Goal: Transaction & Acquisition: Purchase product/service

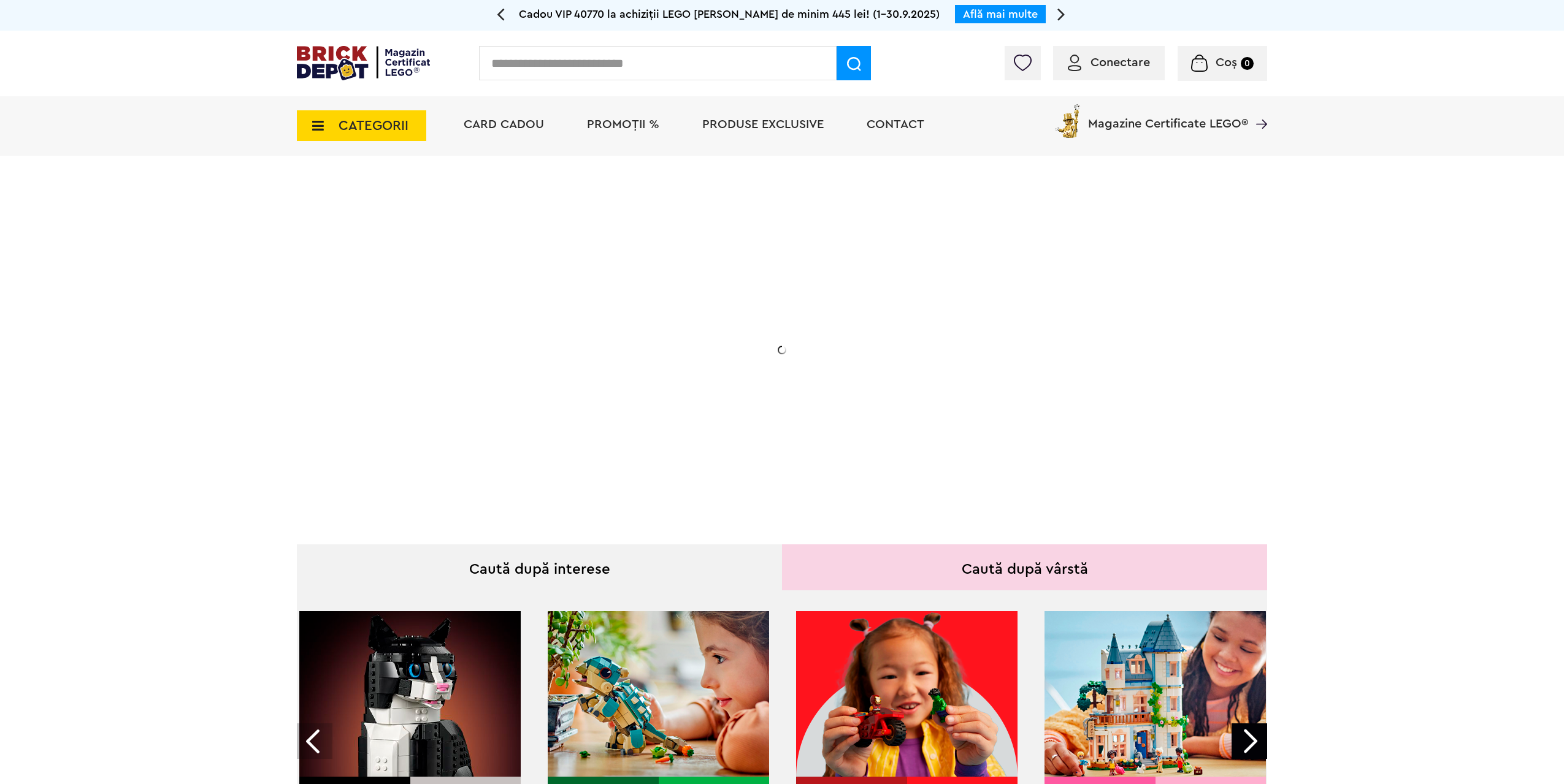
click at [1113, 57] on span "Conectare" at bounding box center [1120, 62] width 59 height 12
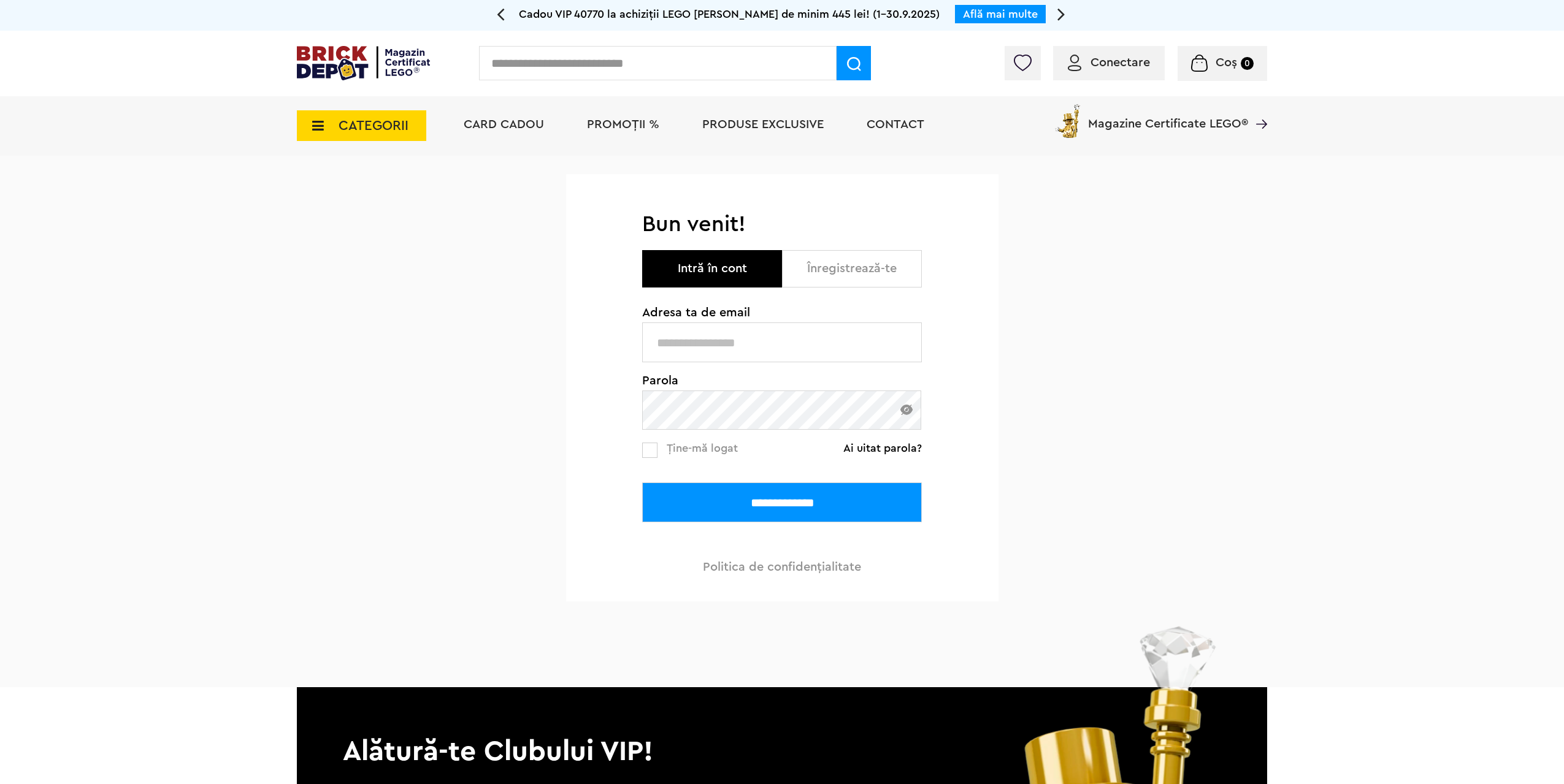
type input "**********"
click at [748, 328] on input "**********" at bounding box center [782, 343] width 280 height 40
click at [707, 454] on span "Ține-mă logat" at bounding box center [702, 448] width 71 height 11
click at [734, 501] on input "**********" at bounding box center [782, 503] width 280 height 40
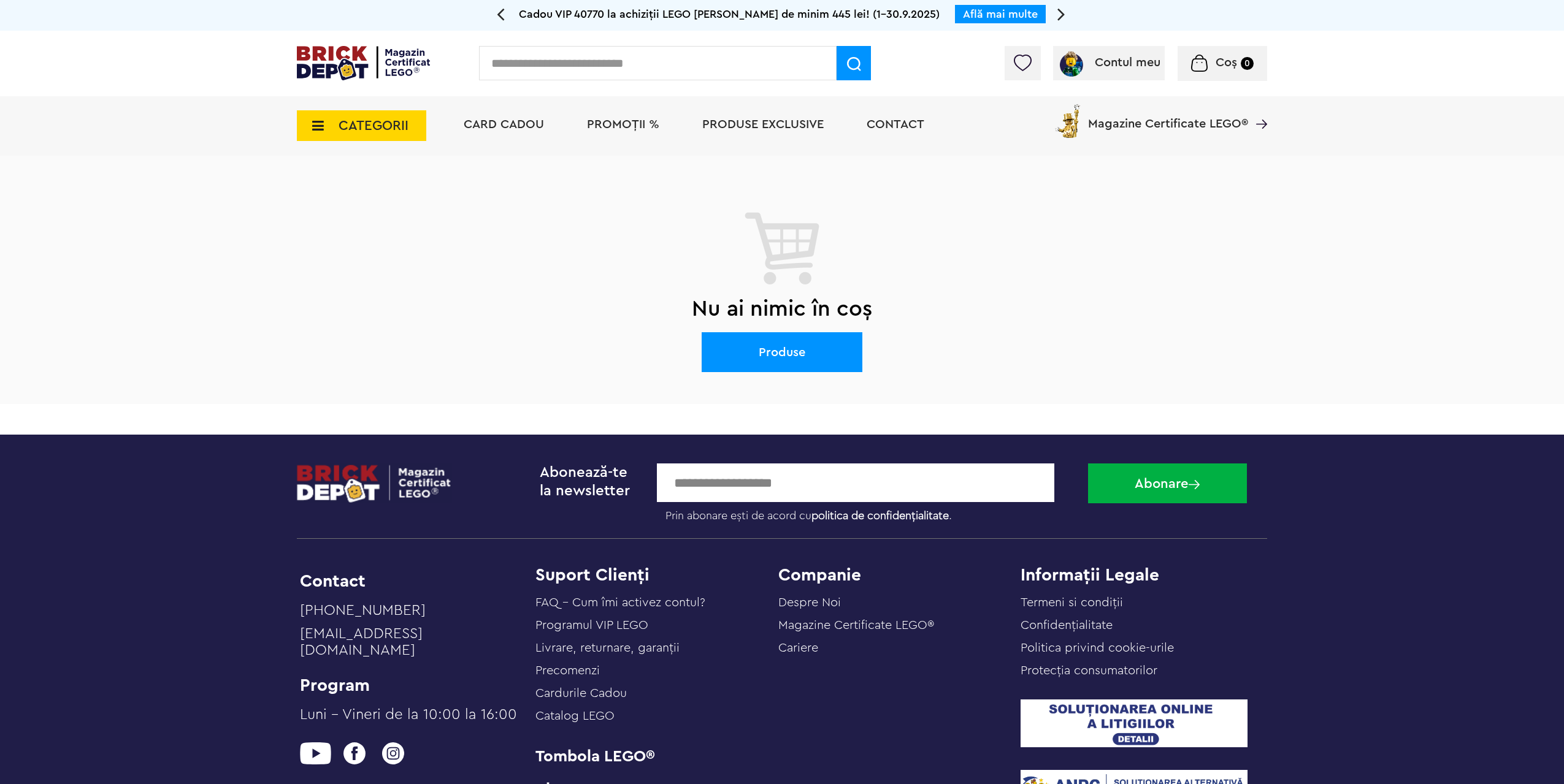
click at [385, 122] on span "CATEGORII" at bounding box center [373, 125] width 70 height 14
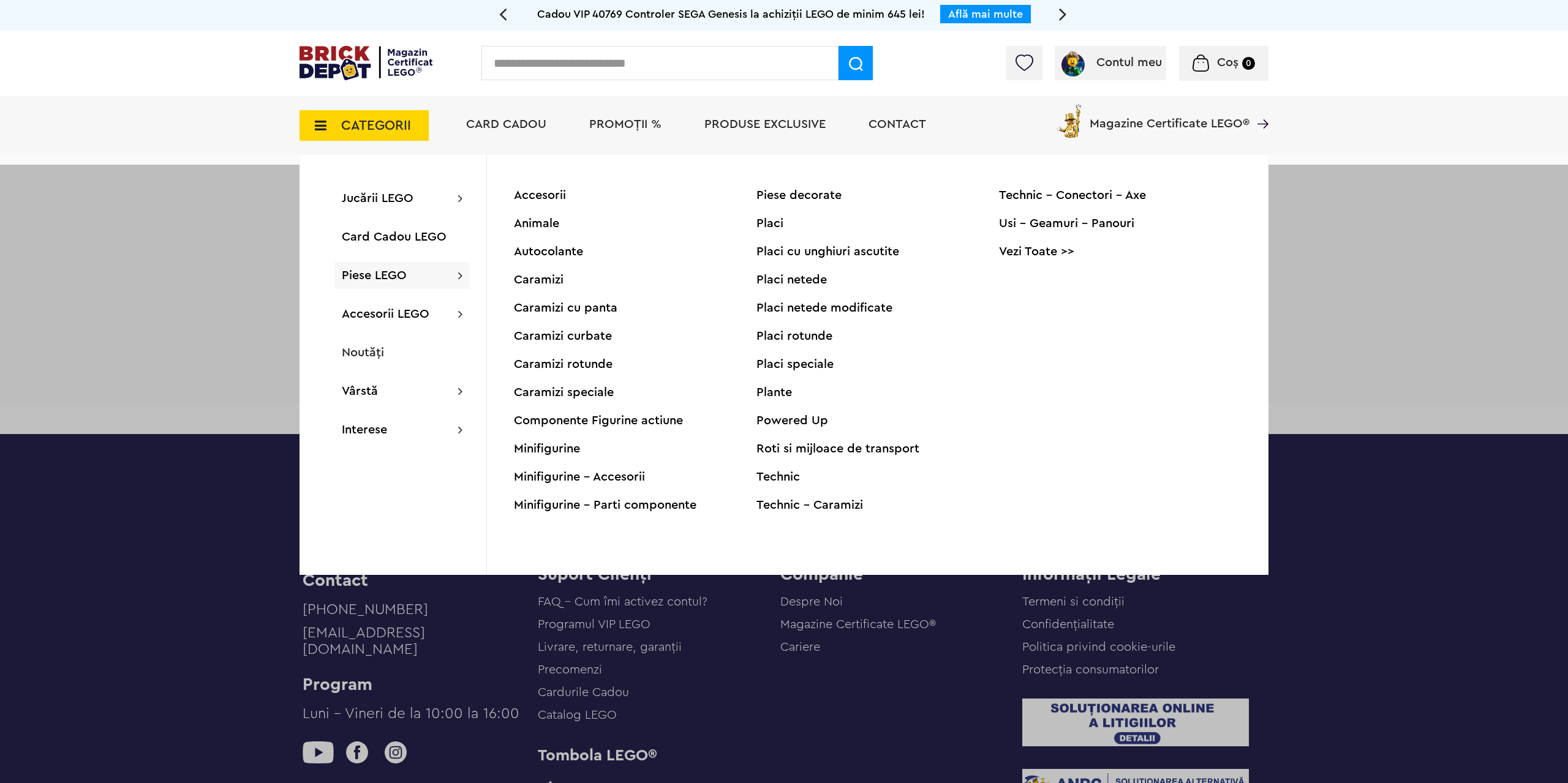
click at [997, 122] on div "Card Cadou PROMOȚII % Produse exclusive Contact Magazine Certificate LEGO®" at bounding box center [861, 126] width 814 height 59
click at [1440, 238] on div at bounding box center [784, 557] width 1568 height 783
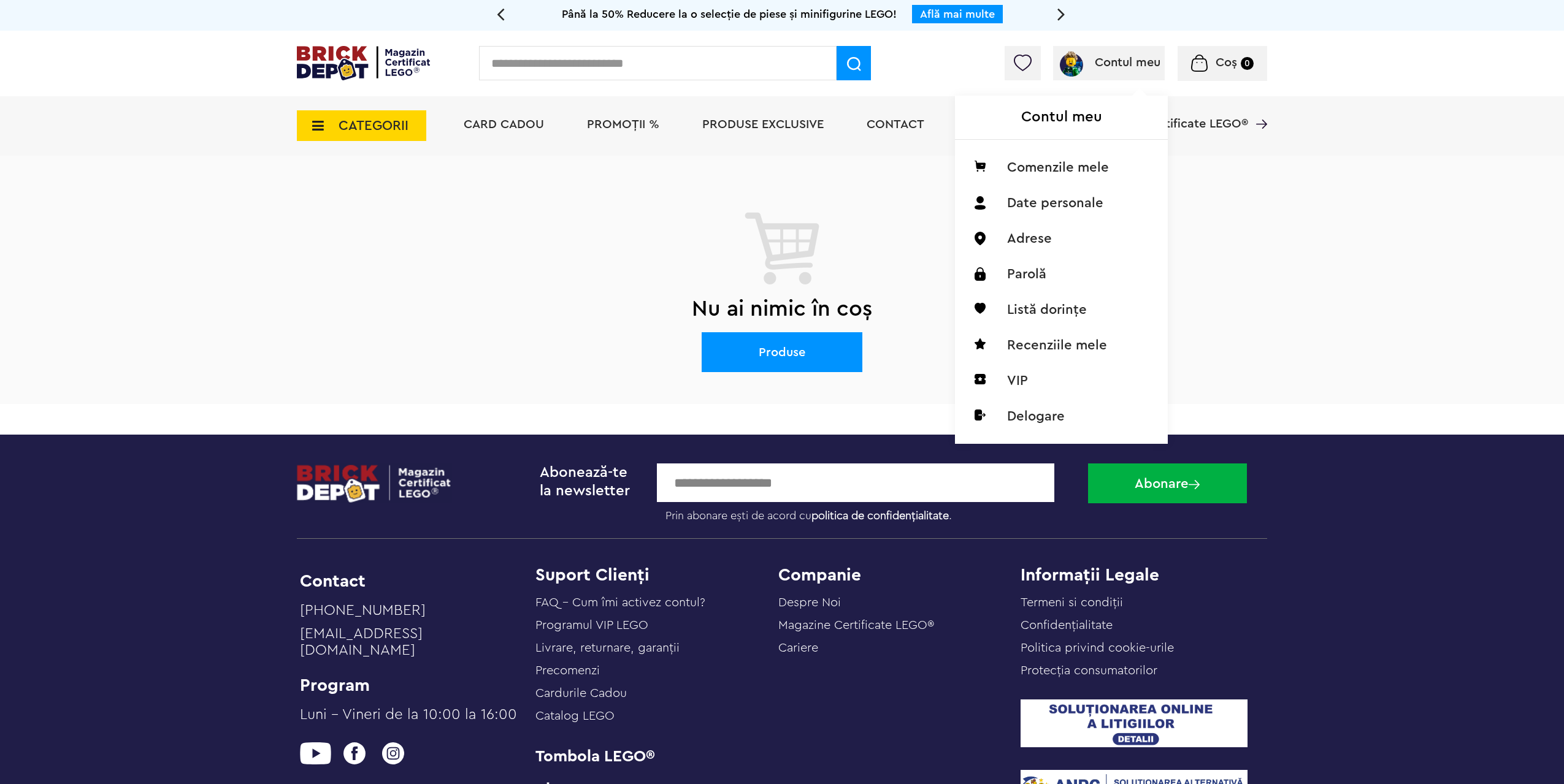
click at [1125, 67] on span "Contul meu" at bounding box center [1128, 62] width 66 height 12
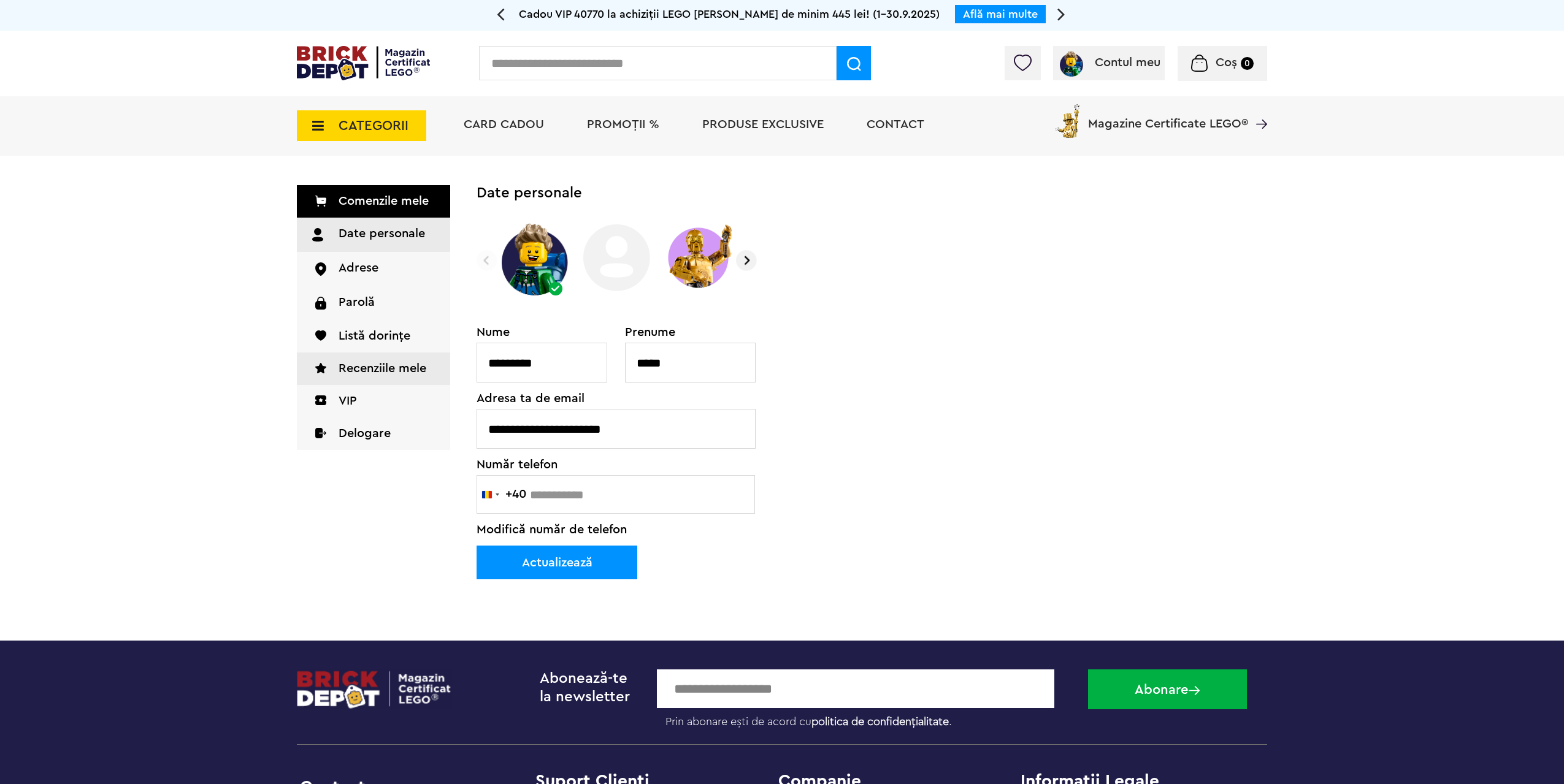
click at [333, 376] on link "Recenziile mele" at bounding box center [373, 368] width 153 height 32
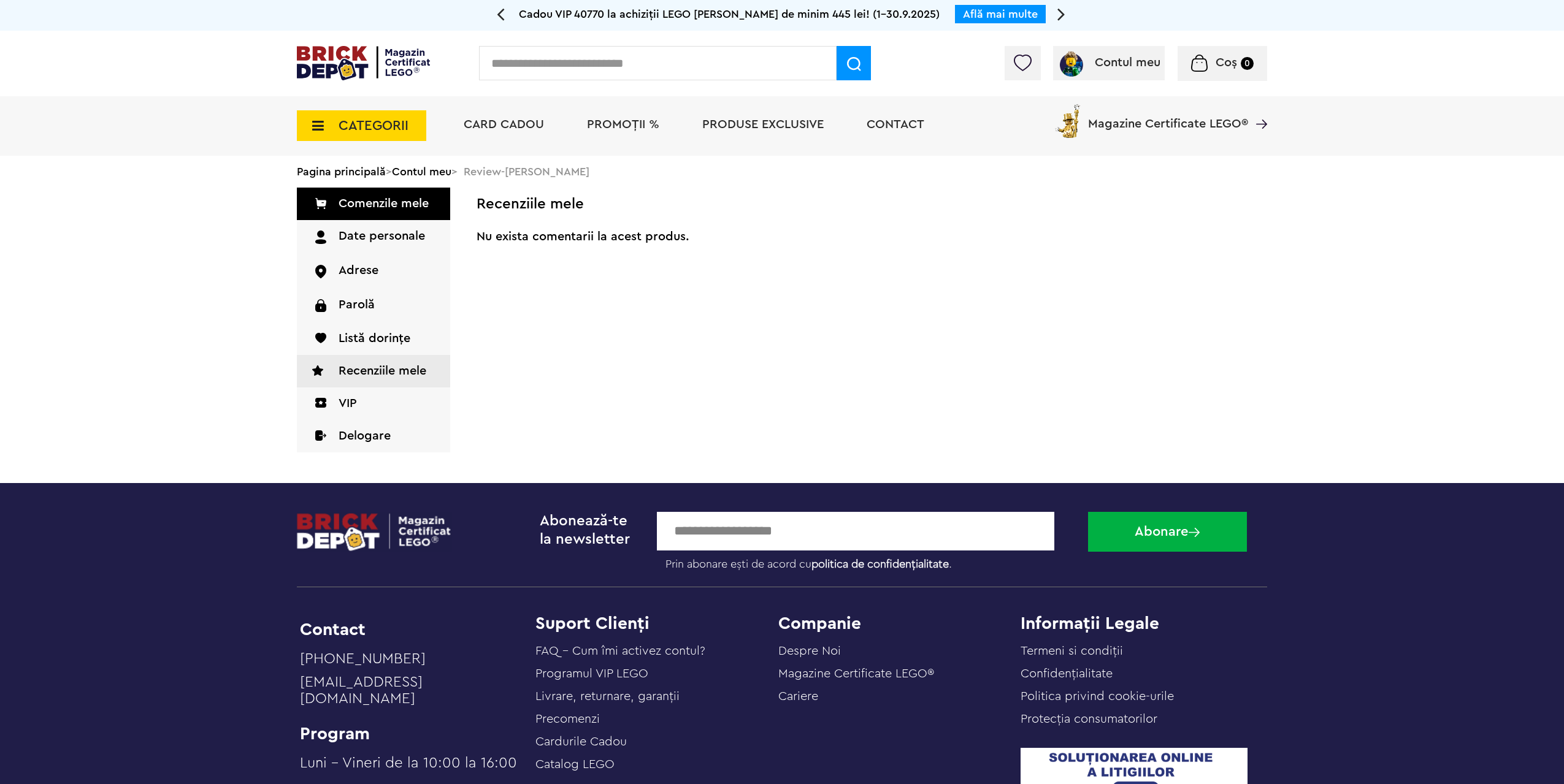
click at [346, 403] on link "VIP" at bounding box center [373, 403] width 153 height 32
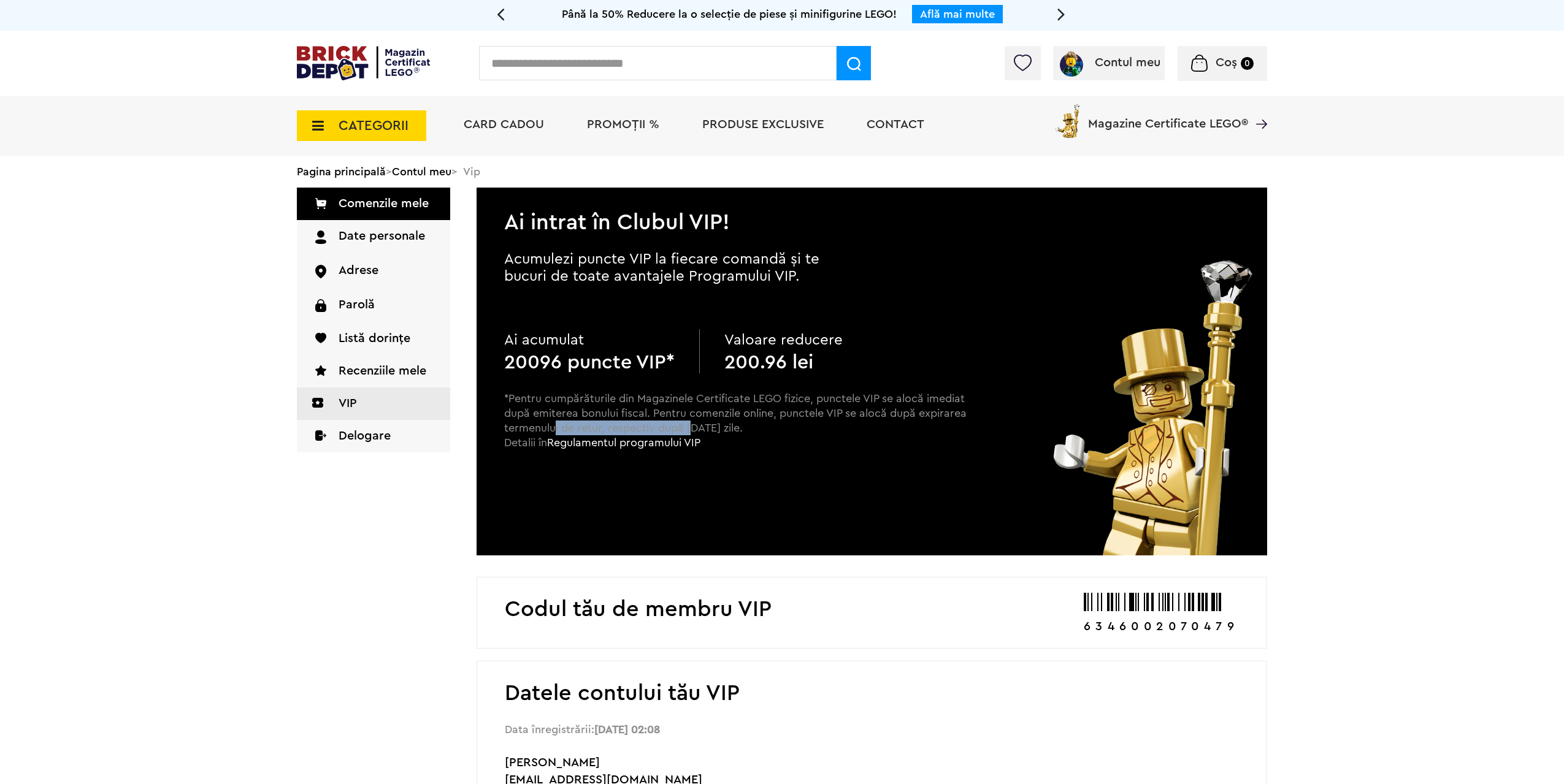
drag, startPoint x: 746, startPoint y: 432, endPoint x: 605, endPoint y: 431, distance: 141.0
click at [605, 431] on p "*Pentru cumpărăturile din Magazinele Certificate LEGO fizice, punctele VIP se a…" at bounding box center [736, 431] width 464 height 81
click at [812, 431] on p "*Pentru cumpărăturile din Magazinele Certificate LEGO fizice, punctele VIP se a…" at bounding box center [736, 431] width 464 height 81
drag, startPoint x: 544, startPoint y: 431, endPoint x: 743, endPoint y: 433, distance: 199.0
click at [731, 435] on p "*Pentru cumpărăturile din Magazinele Certificate LEGO fizice, punctele VIP se a…" at bounding box center [736, 431] width 464 height 81
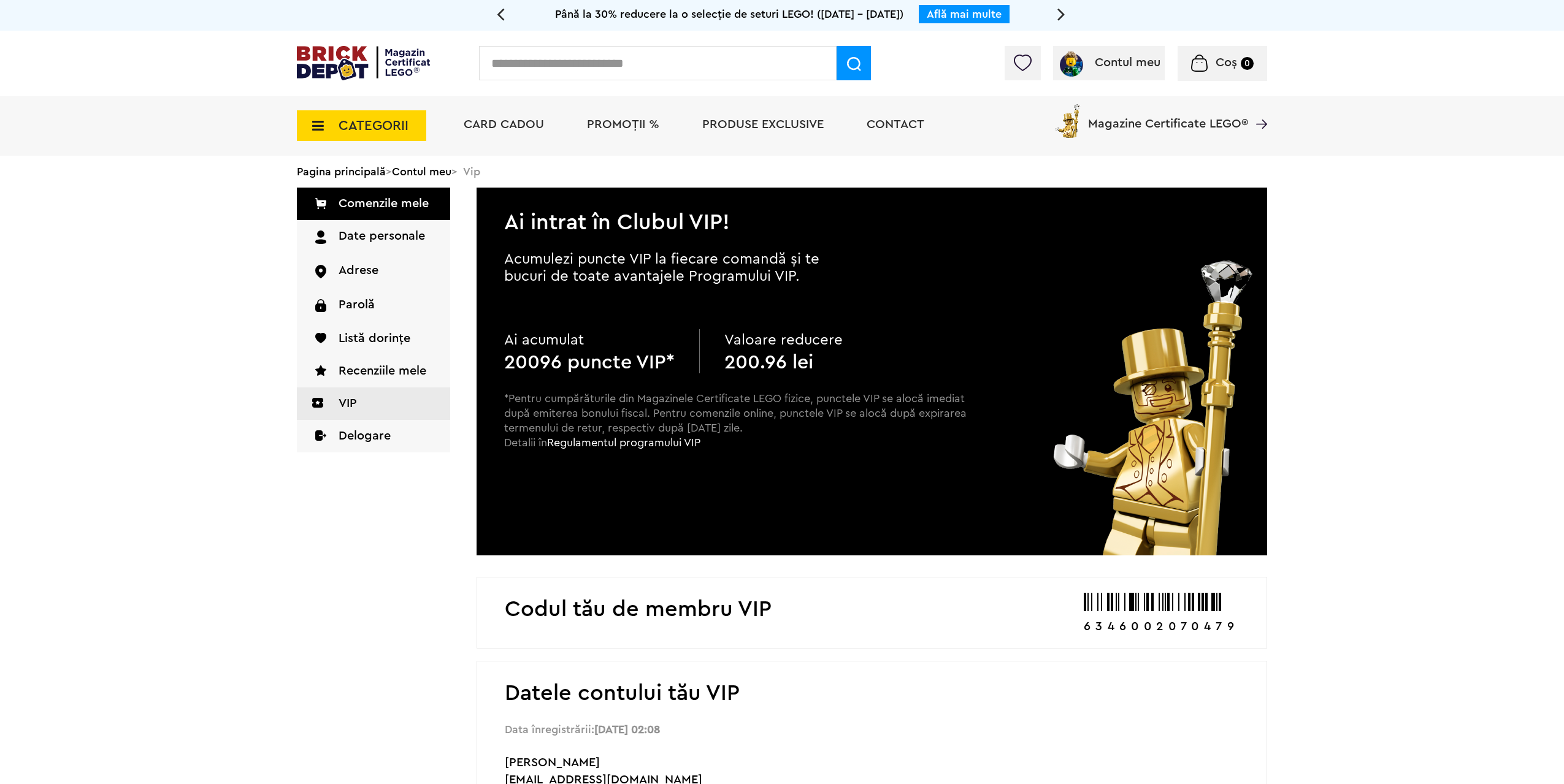
click at [793, 431] on p "*Pentru cumpărăturile din Magazinele Certificate LEGO fizice, punctele VIP se a…" at bounding box center [736, 431] width 464 height 81
drag, startPoint x: 760, startPoint y: 432, endPoint x: 626, endPoint y: 431, distance: 134.0
click at [626, 431] on p "*Pentru cumpărăturile din Magazinele Certificate LEGO fizice, punctele VIP se a…" at bounding box center [736, 431] width 464 height 81
click at [738, 428] on p "*Pentru cumpărăturile din Magazinele Certificate LEGO fizice, punctele VIP se a…" at bounding box center [736, 431] width 464 height 81
click at [1023, 69] on img at bounding box center [1022, 62] width 17 height 16
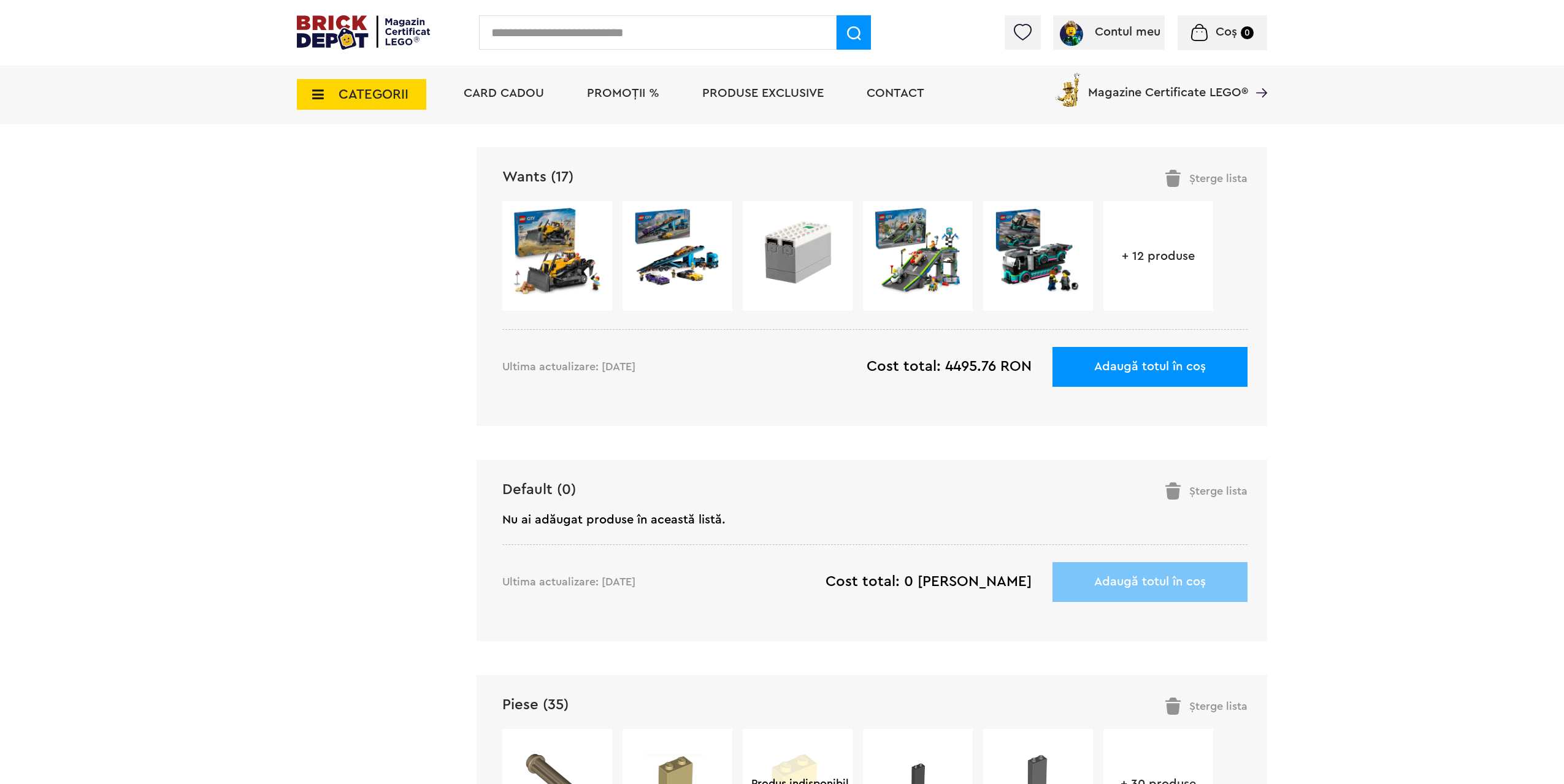
scroll to position [368, 0]
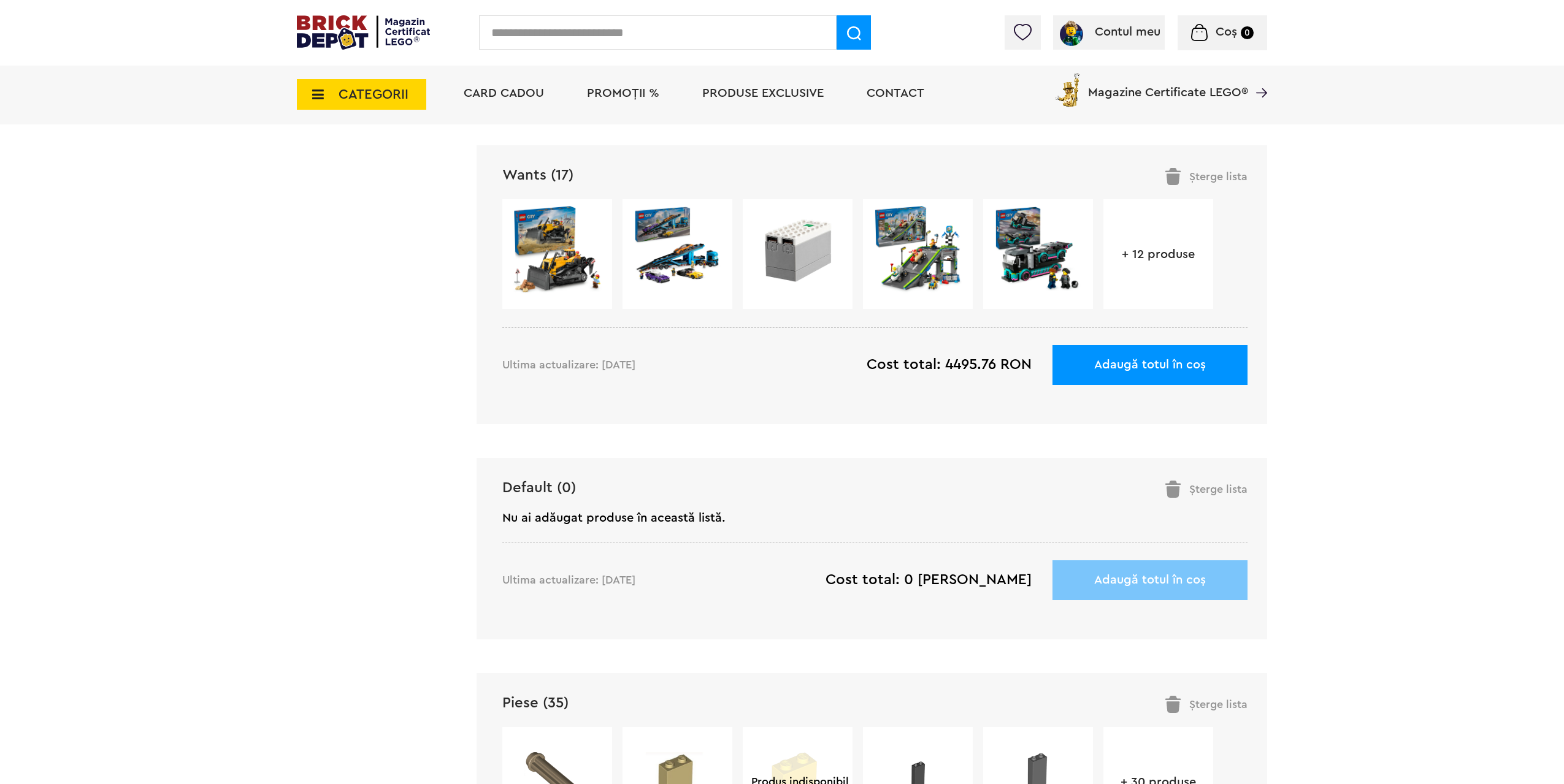
click at [1136, 248] on link "+ 12 produse" at bounding box center [1158, 254] width 109 height 12
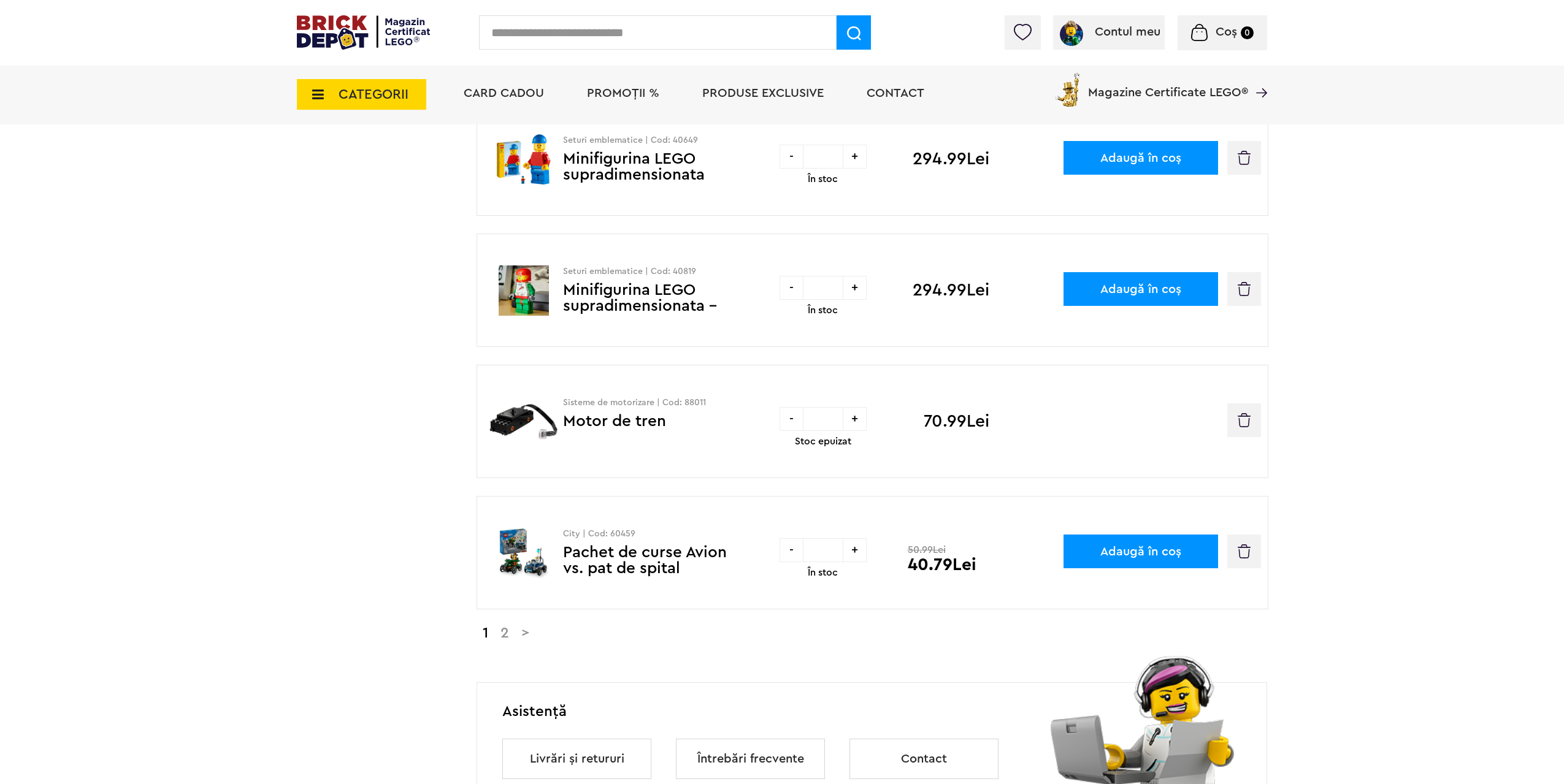
scroll to position [981, 0]
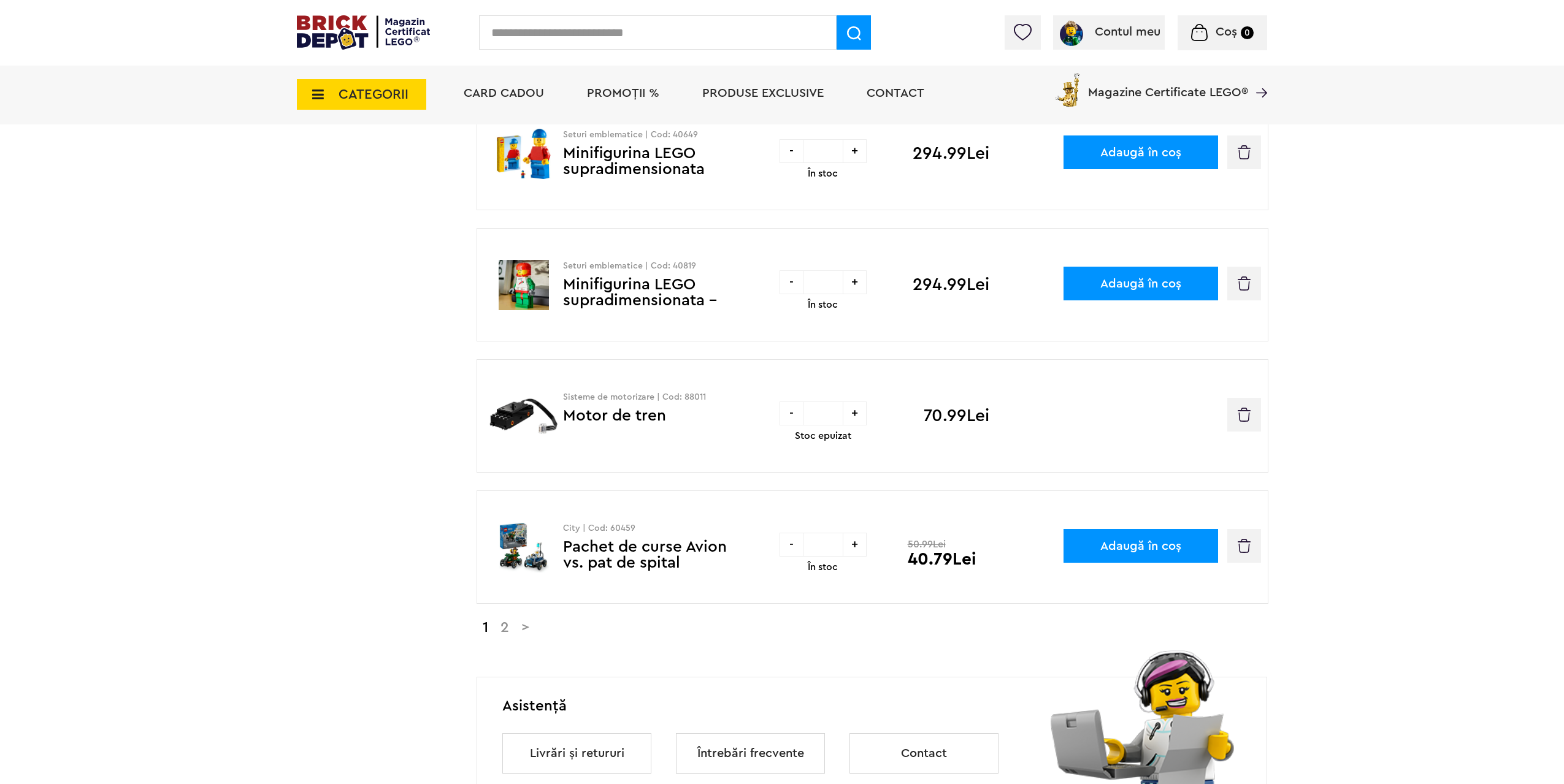
click at [499, 622] on link "2" at bounding box center [504, 628] width 21 height 15
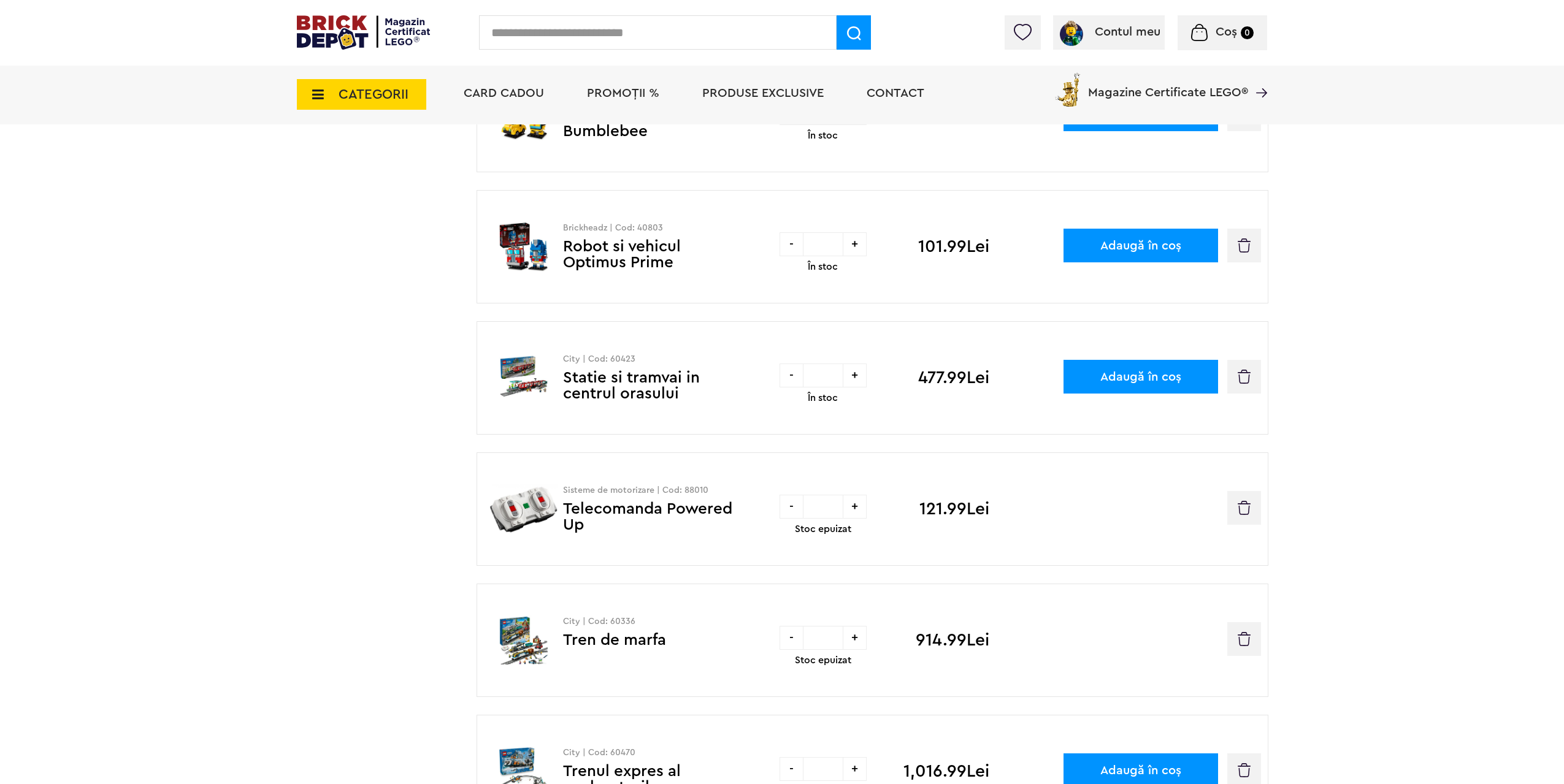
scroll to position [122, 0]
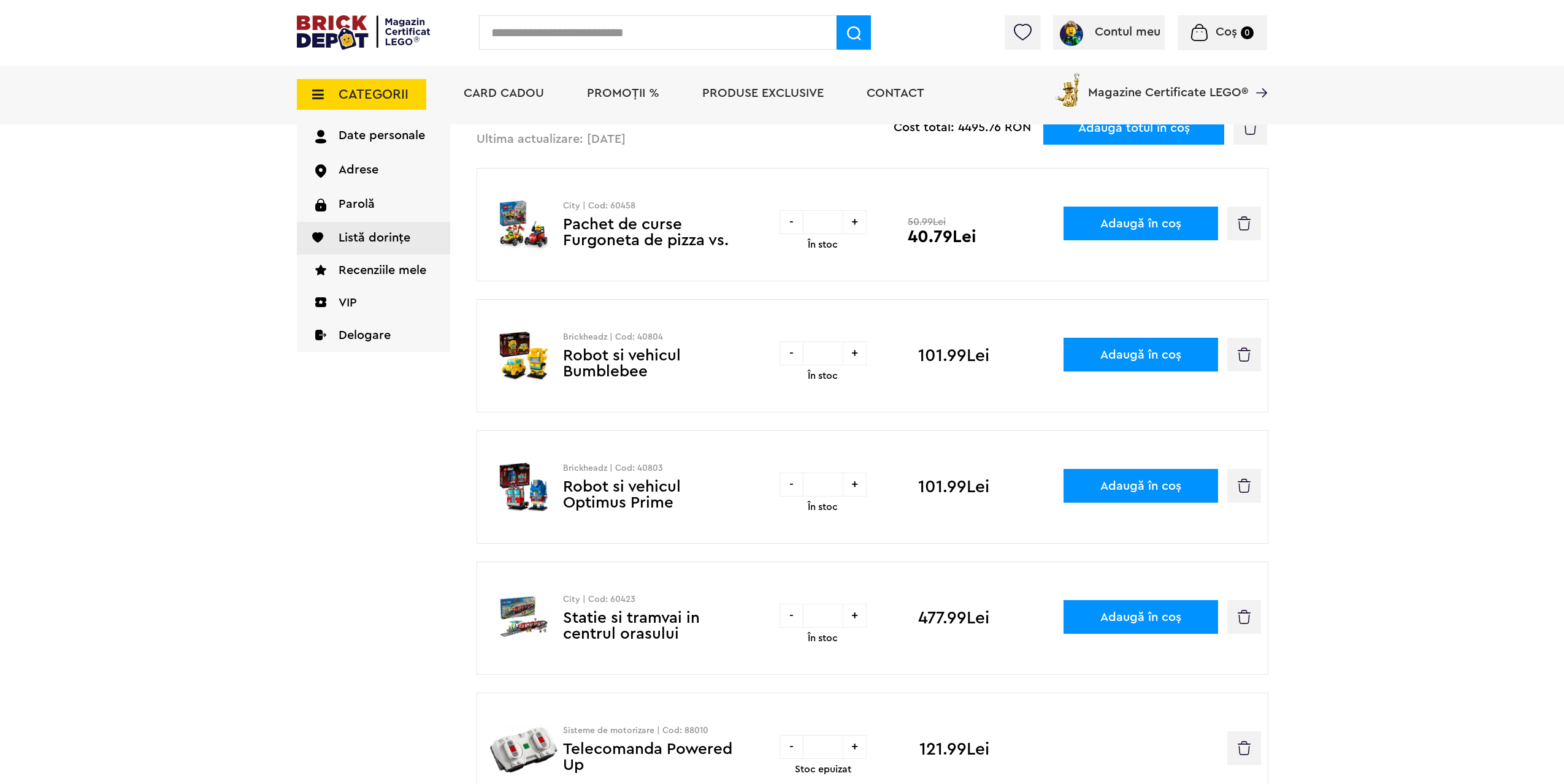
click at [625, 97] on span "PROMOȚII %" at bounding box center [622, 93] width 72 height 12
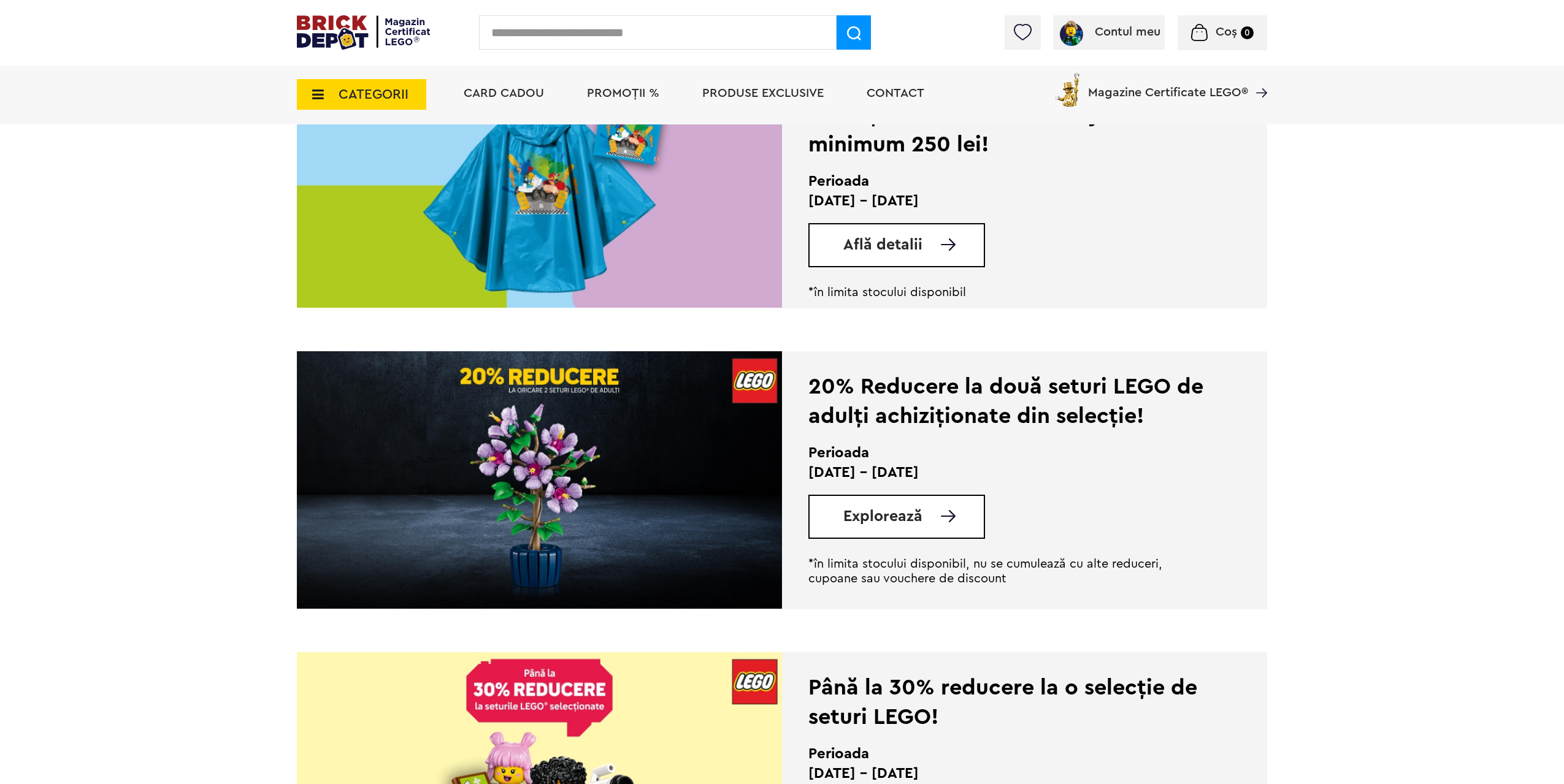
scroll to position [184, 0]
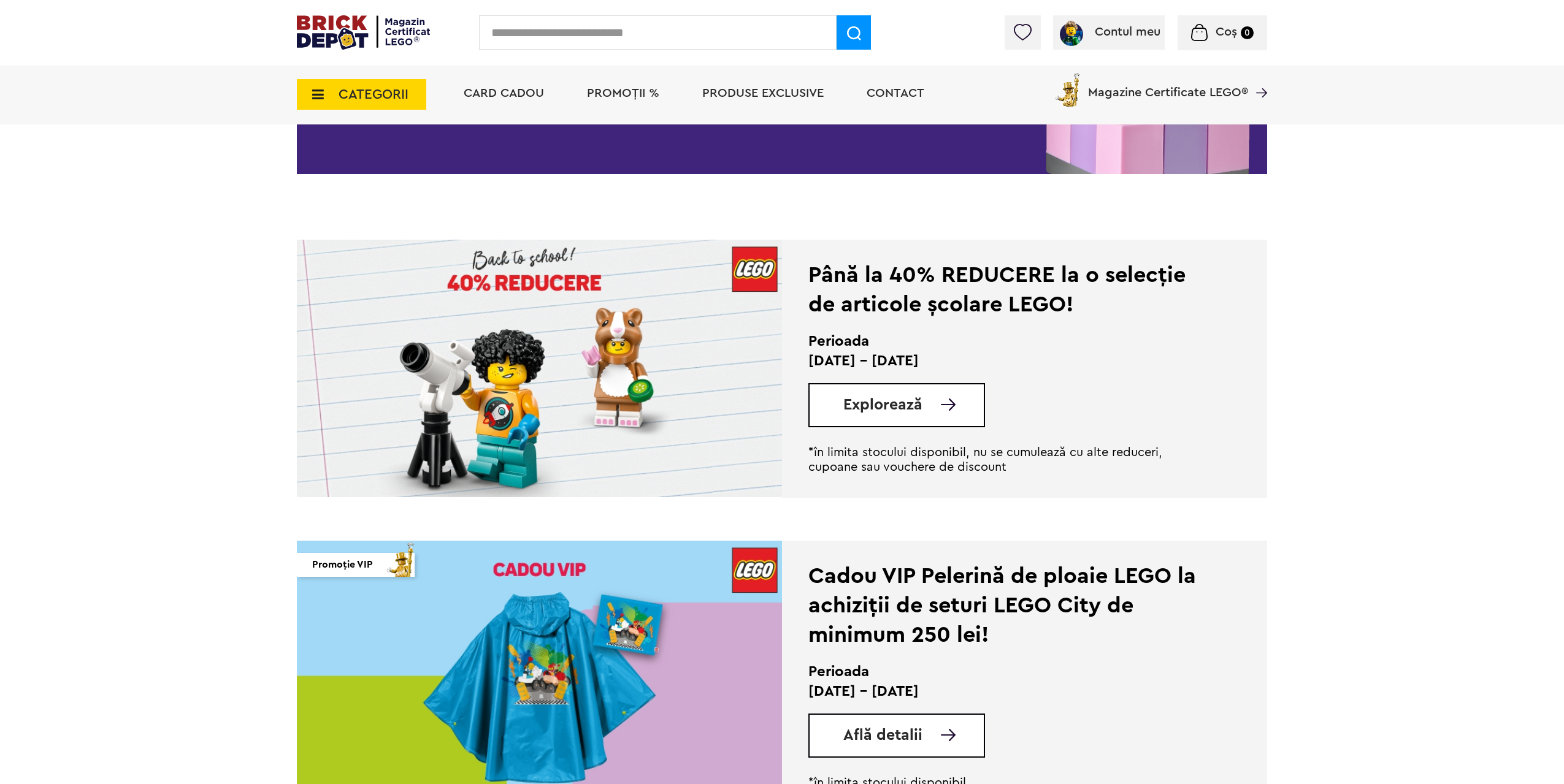
click at [910, 412] on span "Explorează" at bounding box center [883, 405] width 79 height 15
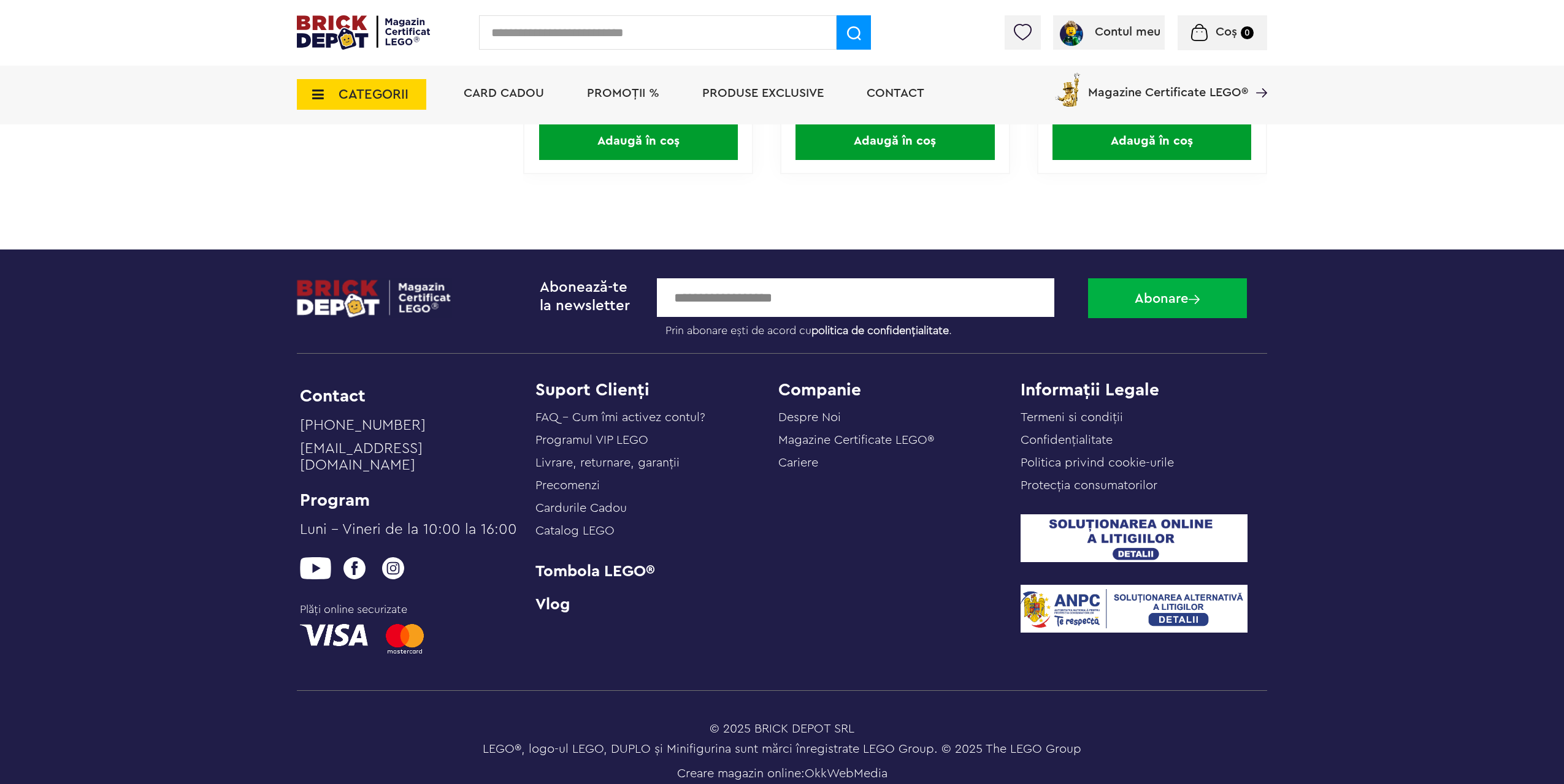
scroll to position [6157, 0]
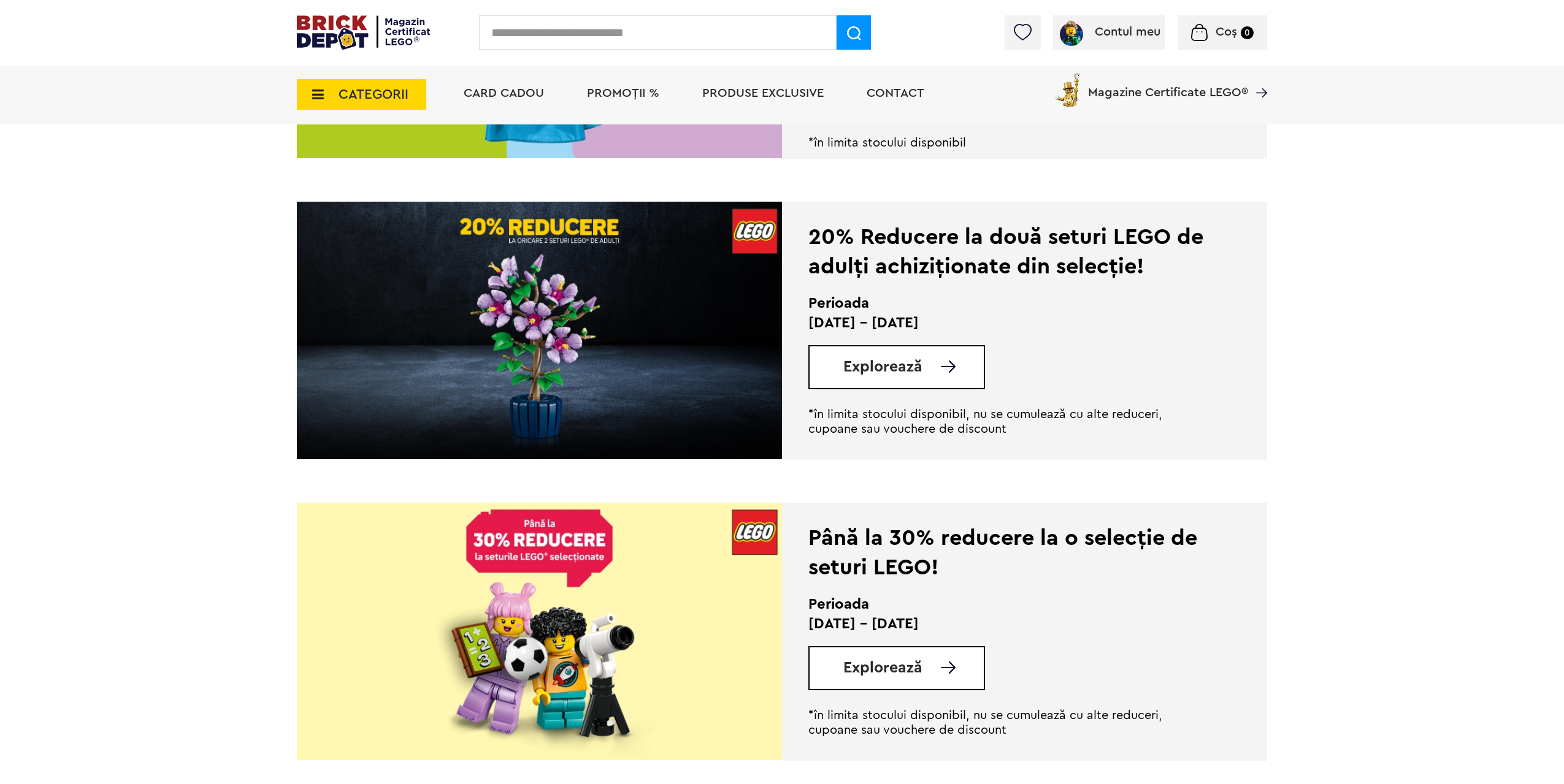
scroll to position [1021, 0]
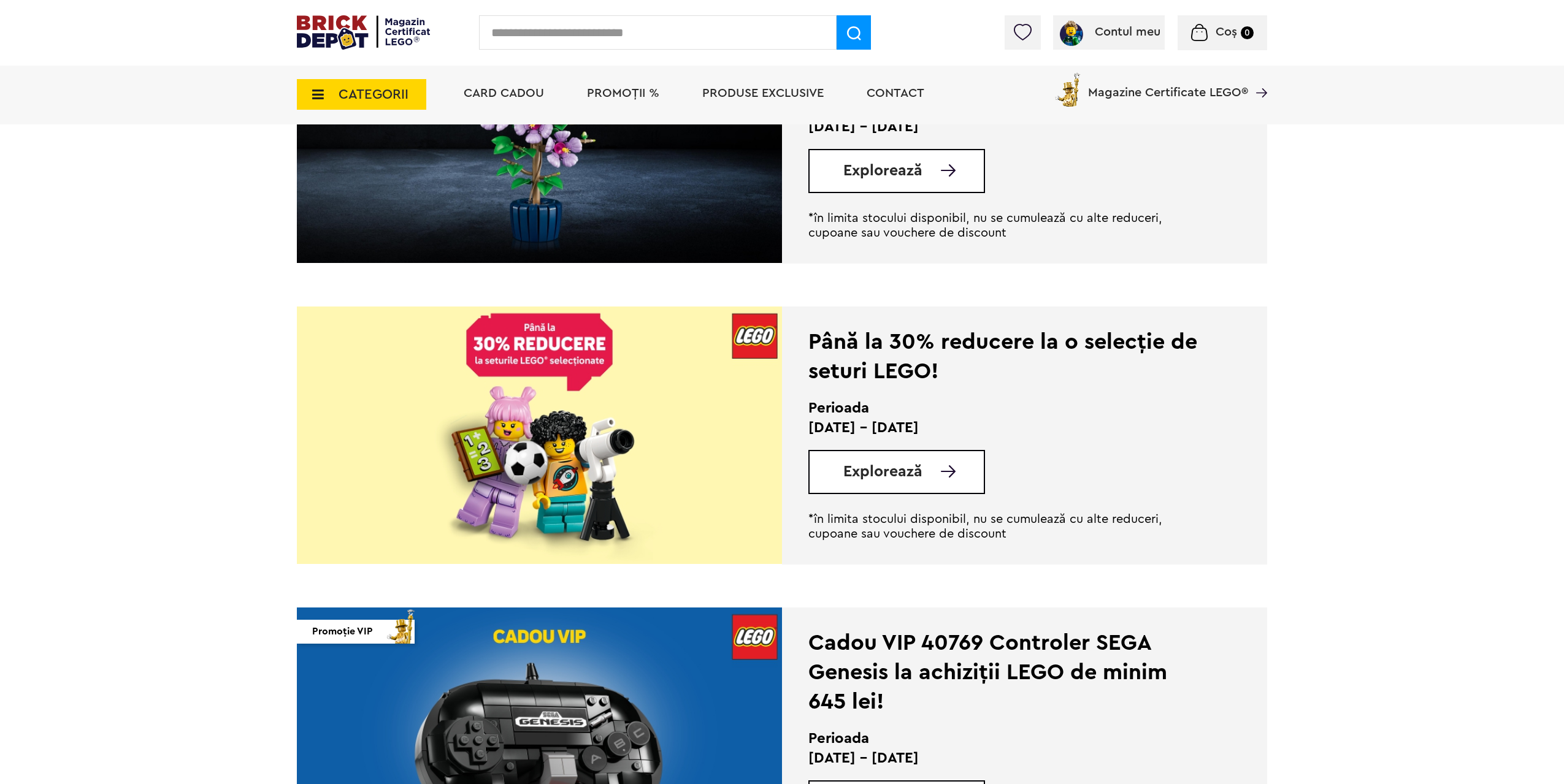
click at [809, 371] on div "Până la 30% reducere la o selecție de seturi LEGO!" at bounding box center [1007, 357] width 398 height 59
click at [862, 471] on span "Explorează" at bounding box center [883, 471] width 79 height 15
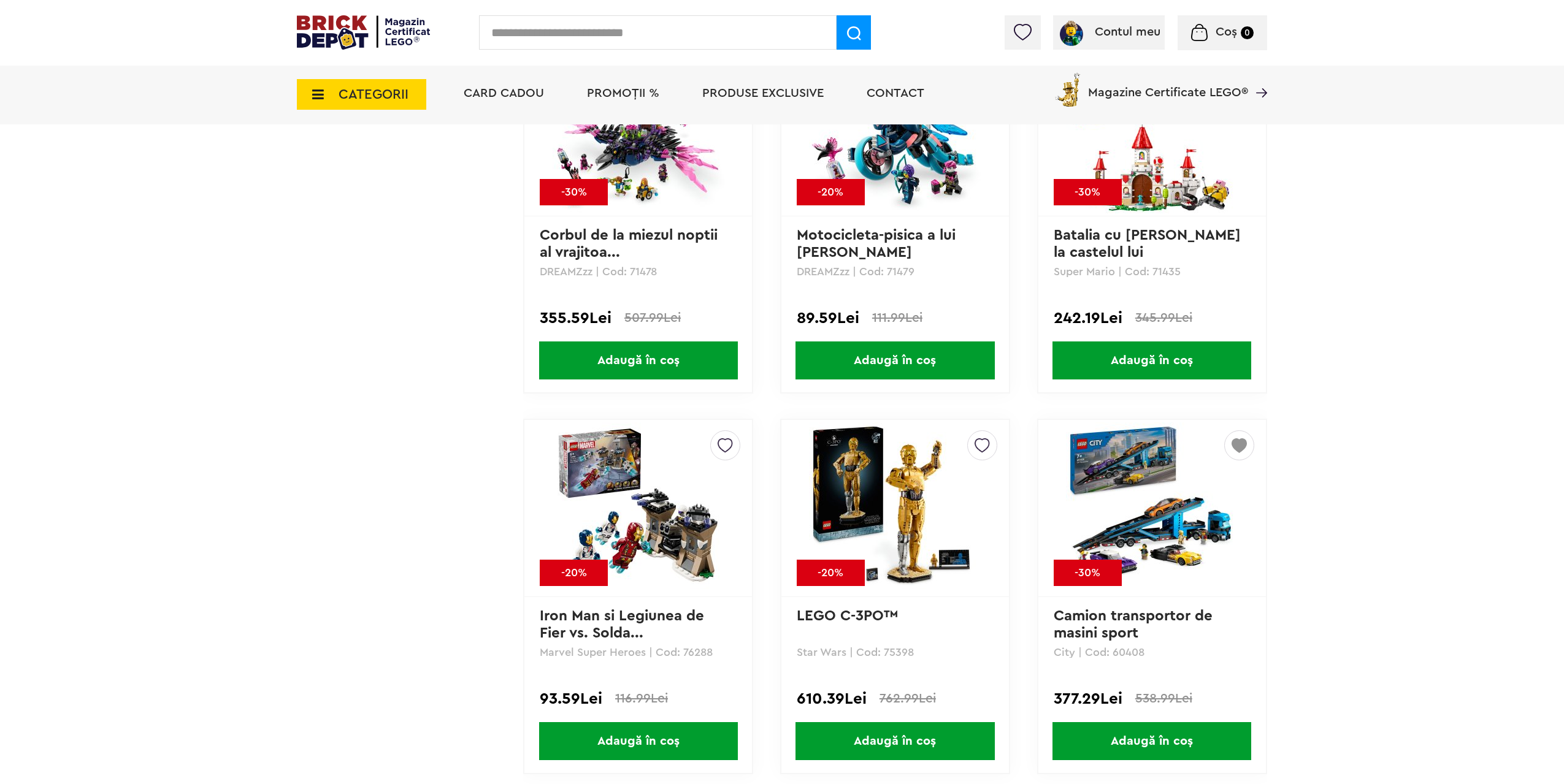
scroll to position [5111, 0]
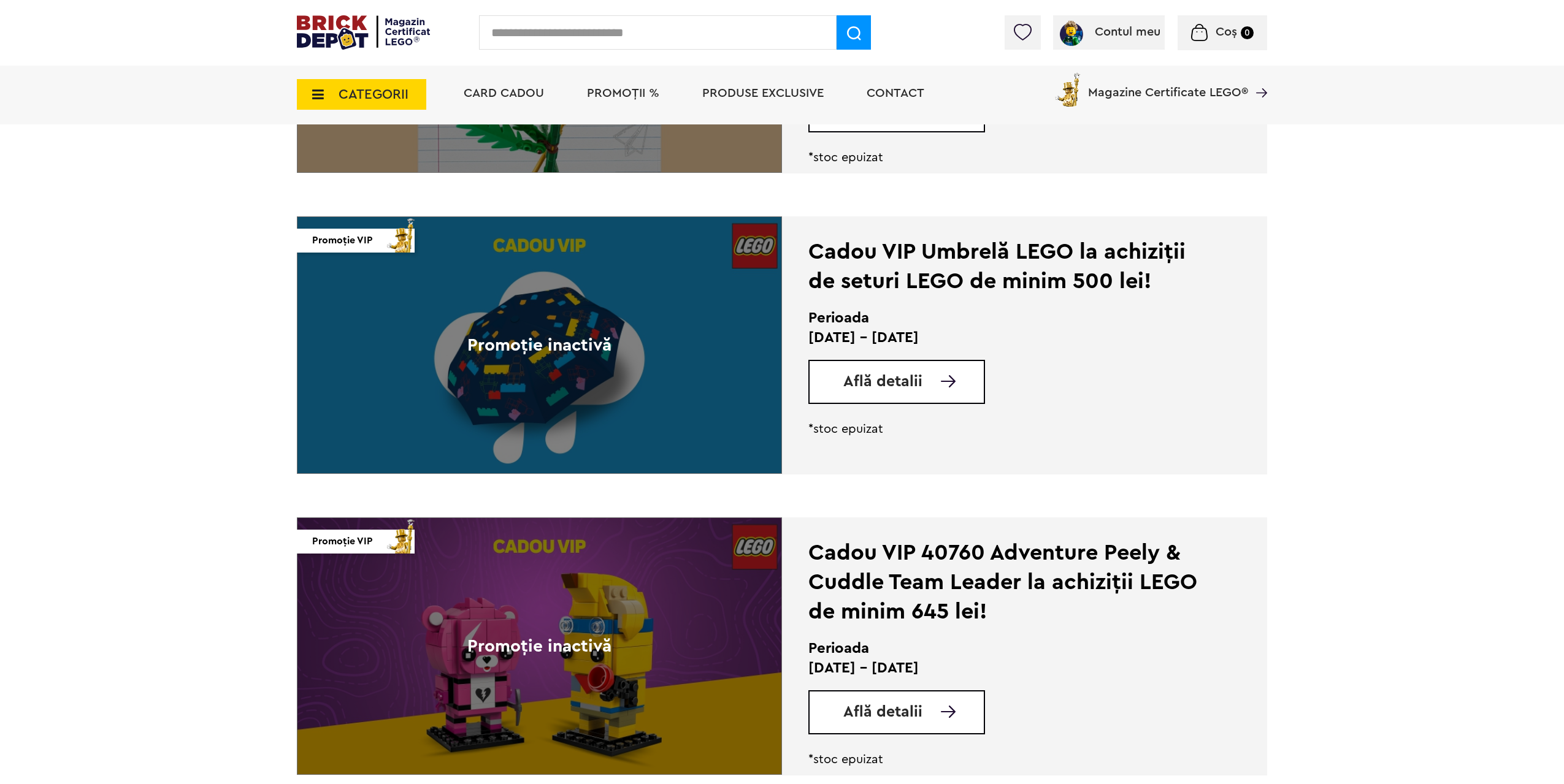
scroll to position [2733, 0]
